Goal: Obtain resource: Download file/media

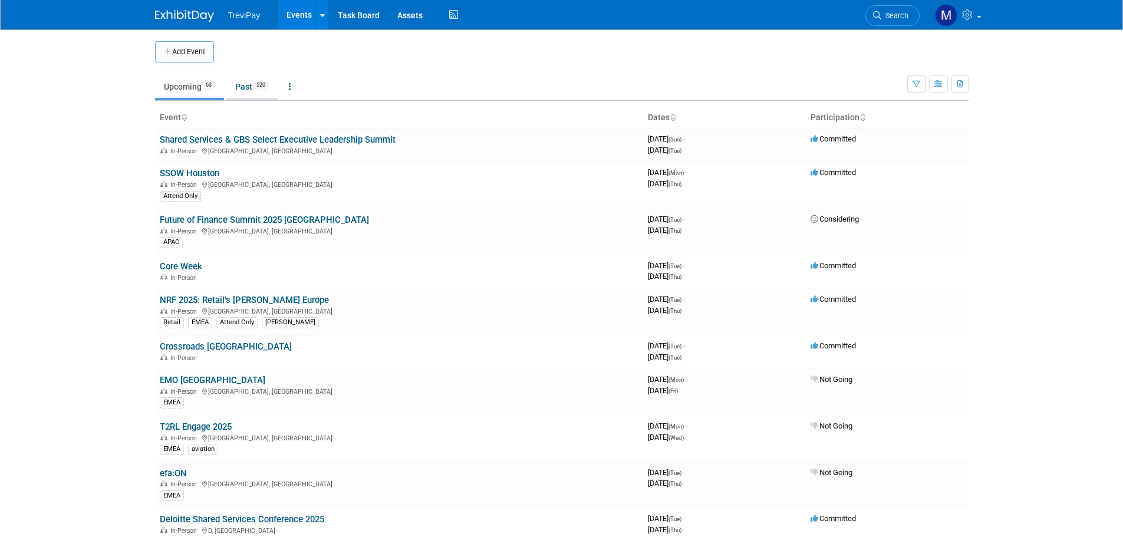
click at [245, 87] on link "Past 520" at bounding box center [251, 86] width 51 height 22
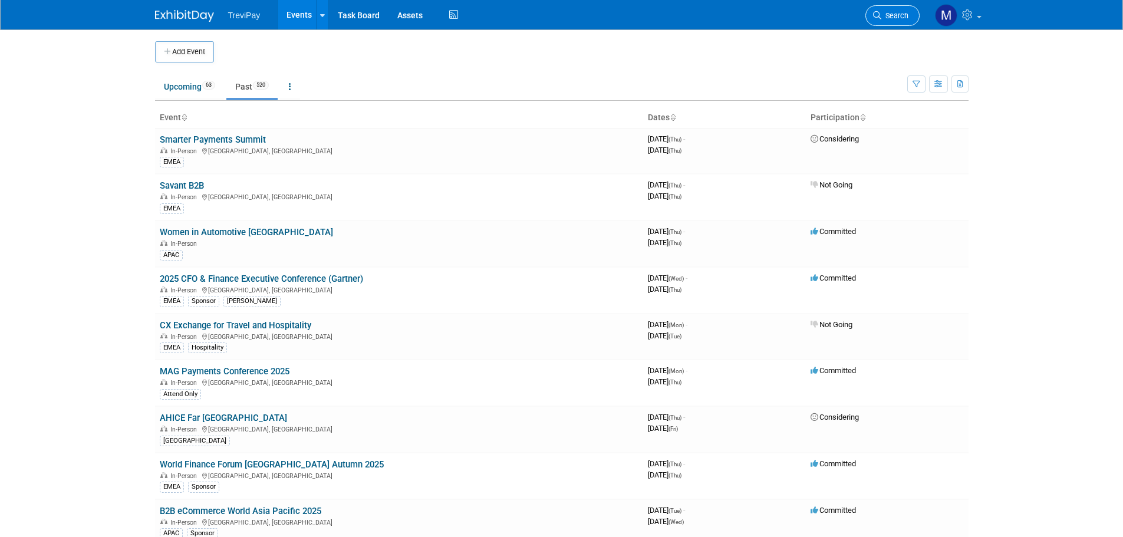
click at [885, 12] on span "Search" at bounding box center [894, 15] width 27 height 9
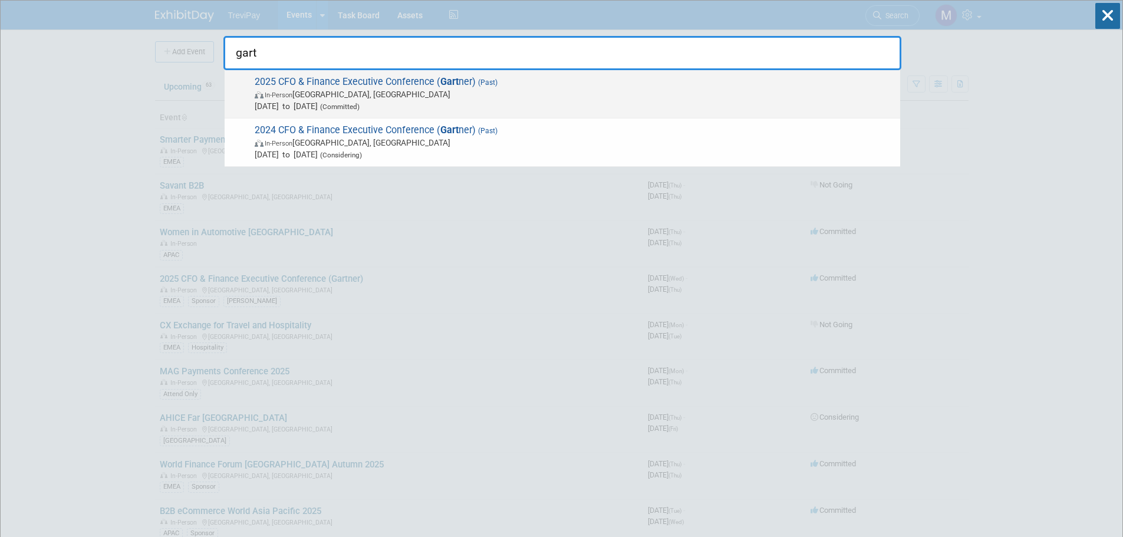
type input "gart"
click at [334, 90] on span "In-Person [GEOGRAPHIC_DATA], [GEOGRAPHIC_DATA]" at bounding box center [575, 94] width 640 height 12
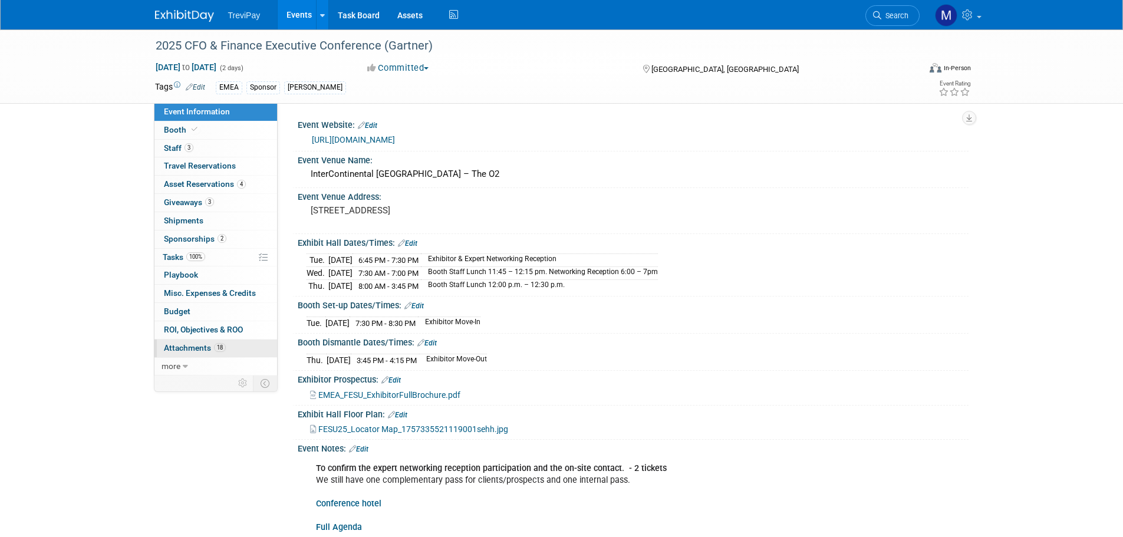
click at [178, 343] on link "18 Attachments 18" at bounding box center [215, 349] width 123 height 18
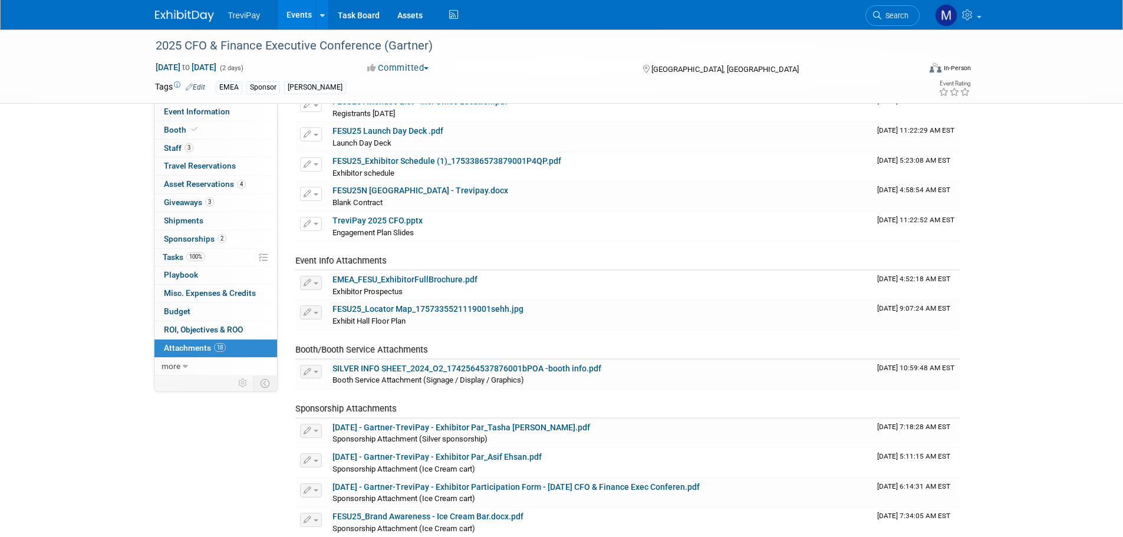
scroll to position [295, 0]
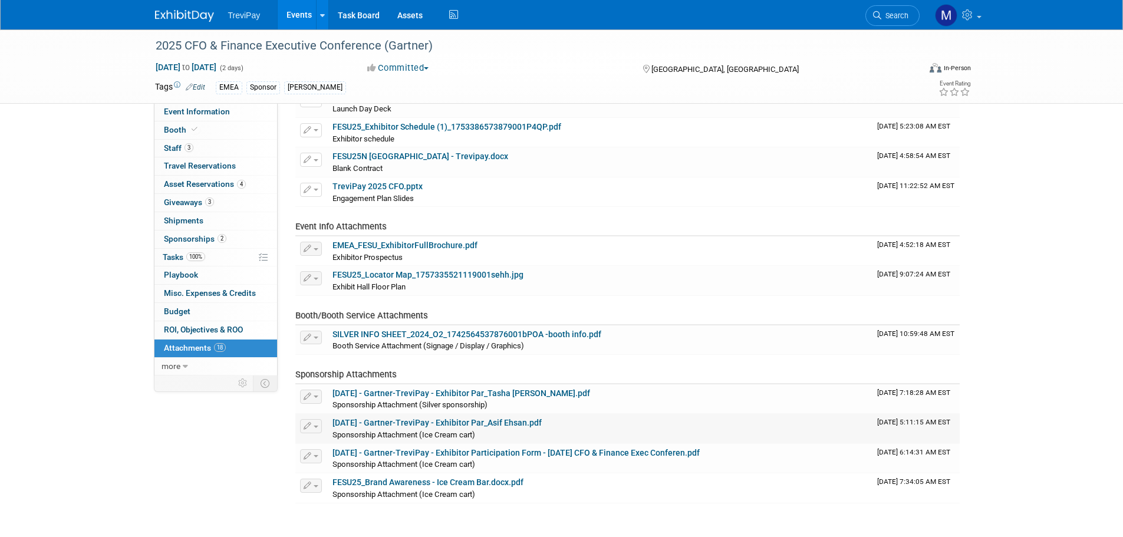
click at [378, 422] on link "[DATE] - Gartner-TreviPay - Exhibitor Par_Asif Ehsan.pdf" at bounding box center [436, 422] width 209 height 9
click at [440, 453] on link "2025-07-23 - Gartner-TreviPay - Exhibitor Participation Form - Sept 2025 CFO & …" at bounding box center [515, 452] width 367 height 9
